Goal: Transaction & Acquisition: Obtain resource

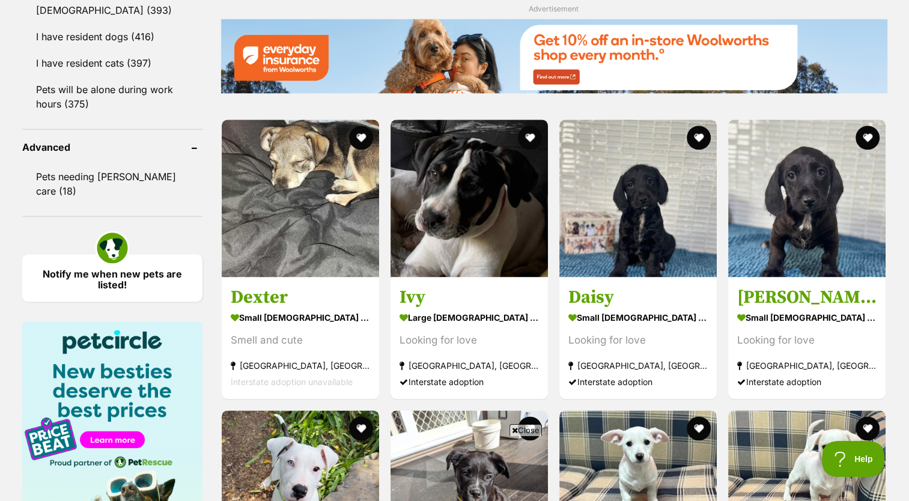
scroll to position [1486, 0]
